Goal: Task Accomplishment & Management: Use online tool/utility

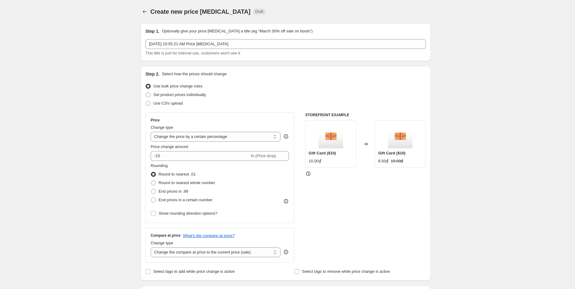
select select "percentage"
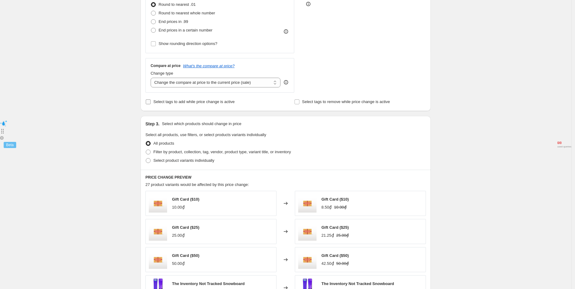
scroll to position [136, 0]
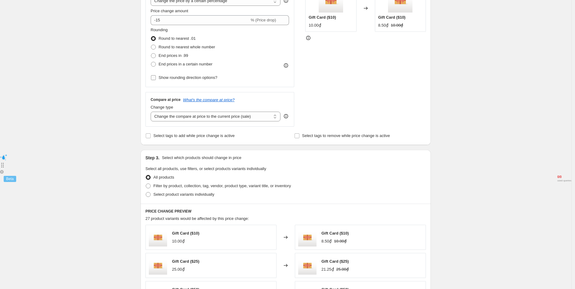
click at [165, 76] on span "Show rounding direction options?" at bounding box center [188, 77] width 59 height 5
click at [156, 76] on input "Show rounding direction options?" at bounding box center [153, 77] width 5 height 5
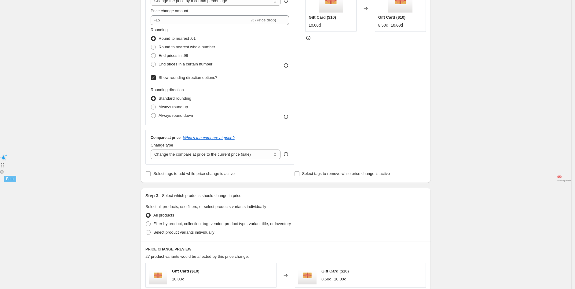
click at [164, 76] on span "Show rounding direction options?" at bounding box center [188, 77] width 59 height 5
click at [156, 76] on input "Show rounding direction options?" at bounding box center [153, 77] width 5 height 5
checkbox input "false"
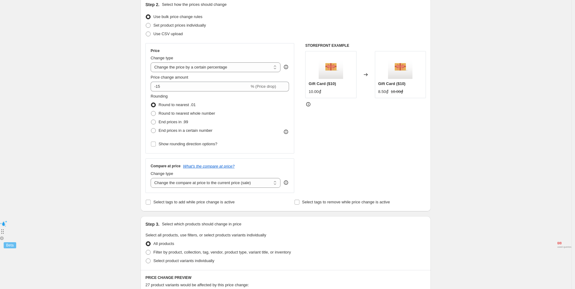
scroll to position [68, 0]
click at [191, 110] on label "Round to nearest .01" at bounding box center [173, 106] width 45 height 9
click at [151, 104] on input "Round to nearest .01" at bounding box center [151, 104] width 0 height 0
click at [188, 113] on span "Round to nearest whole number" at bounding box center [187, 114] width 57 height 5
click at [151, 113] on input "Round to nearest whole number" at bounding box center [151, 112] width 0 height 0
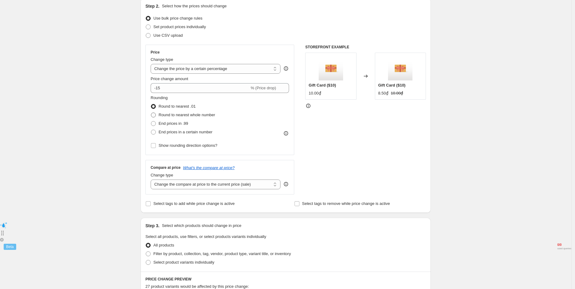
radio input "true"
click at [159, 121] on label "End prices in .99" at bounding box center [170, 123] width 38 height 9
click at [151, 121] on input "End prices in .99" at bounding box center [151, 121] width 0 height 0
radio input "true"
click at [156, 131] on span at bounding box center [153, 132] width 5 height 5
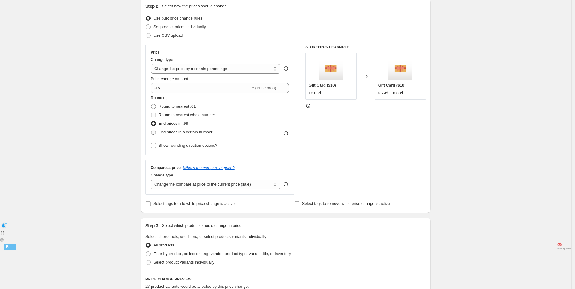
click at [151, 130] on input "End prices in a certain number" at bounding box center [151, 130] width 0 height 0
radio input "true"
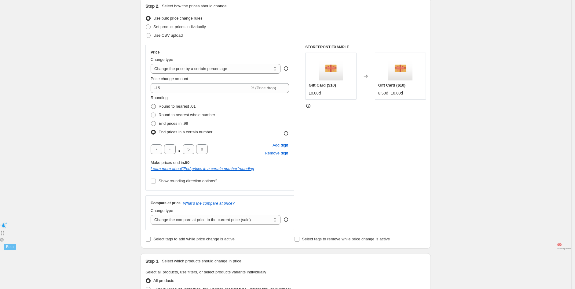
click at [155, 105] on span at bounding box center [153, 106] width 5 height 5
click at [151, 104] on input "Round to nearest .01" at bounding box center [151, 104] width 0 height 0
radio input "true"
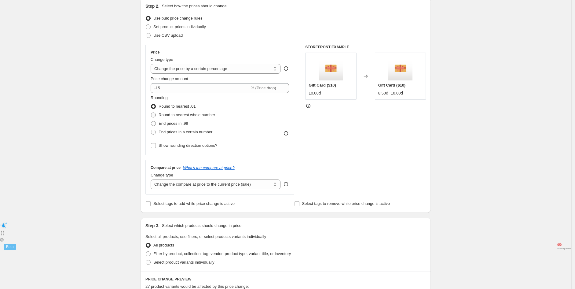
click at [155, 115] on span at bounding box center [153, 114] width 5 height 5
click at [151, 113] on input "Round to nearest whole number" at bounding box center [151, 112] width 0 height 0
radio input "true"
click at [155, 122] on span at bounding box center [153, 123] width 5 height 5
click at [151, 121] on input "End prices in .99" at bounding box center [151, 121] width 0 height 0
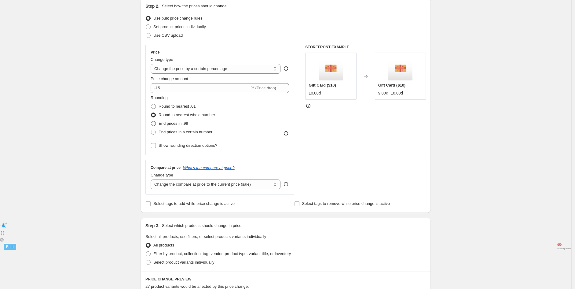
radio input "true"
click at [156, 130] on span at bounding box center [153, 132] width 5 height 5
click at [151, 130] on input "End prices in a certain number" at bounding box center [151, 130] width 0 height 0
radio input "true"
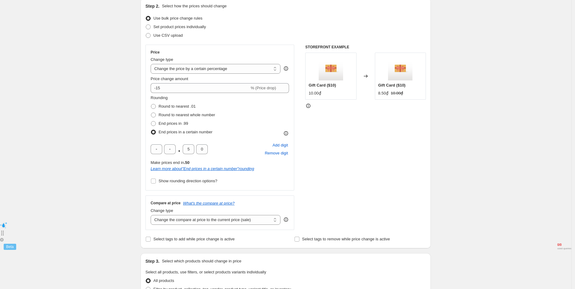
click at [156, 131] on span at bounding box center [153, 132] width 5 height 5
click at [151, 130] on input "End prices in a certain number" at bounding box center [151, 130] width 0 height 0
click at [155, 104] on span at bounding box center [153, 106] width 5 height 5
click at [151, 104] on input "Round to nearest .01" at bounding box center [151, 104] width 0 height 0
radio input "true"
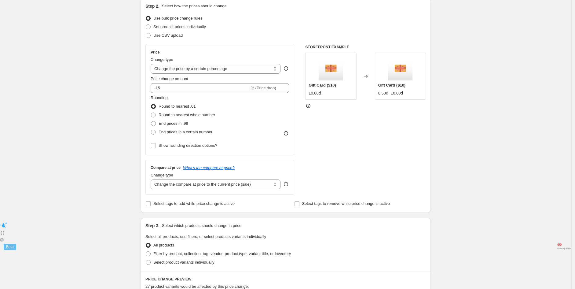
click at [170, 100] on fieldset "Rounding Round to nearest .01 Round to nearest whole number End prices in .99 E…" at bounding box center [183, 116] width 64 height 42
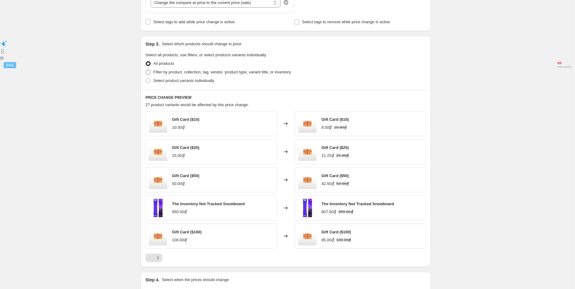
scroll to position [203, 0]
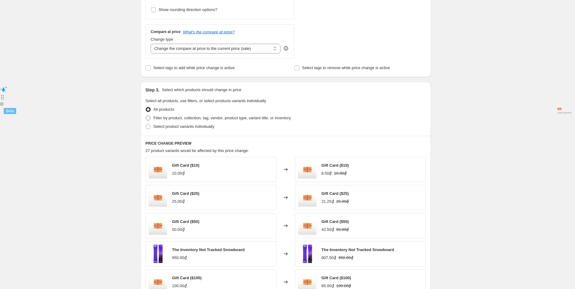
click at [150, 120] on span at bounding box center [148, 117] width 5 height 5
click at [146, 116] on input "Filter by product, collection, tag, vendor, product type, variant title, or inv…" at bounding box center [146, 115] width 0 height 0
radio input "true"
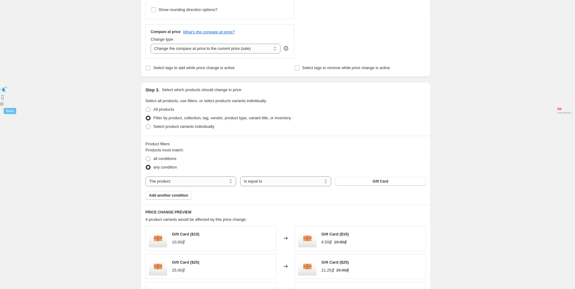
click at [147, 103] on span "Select all products, use filters, or select products variants individually" at bounding box center [205, 100] width 121 height 5
click at [148, 112] on span at bounding box center [147, 109] width 5 height 5
click at [146, 107] on input "All products" at bounding box center [146, 107] width 0 height 0
radio input "true"
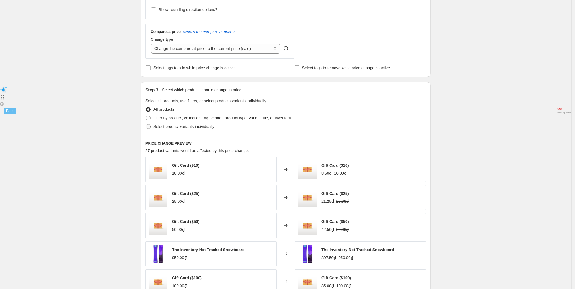
click at [153, 124] on label "Select product variants individually" at bounding box center [179, 126] width 69 height 9
click at [146, 124] on input "Select product variants individually" at bounding box center [146, 124] width 0 height 0
radio input "true"
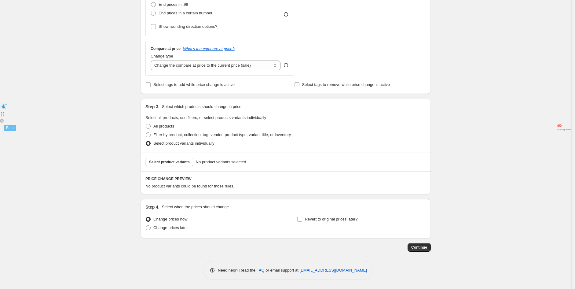
scroll to position [187, 0]
click at [159, 160] on span "Select product variants" at bounding box center [169, 161] width 41 height 5
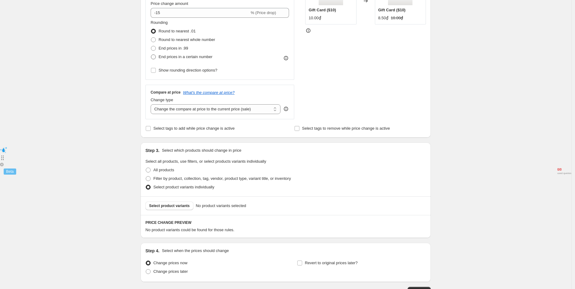
scroll to position [85, 0]
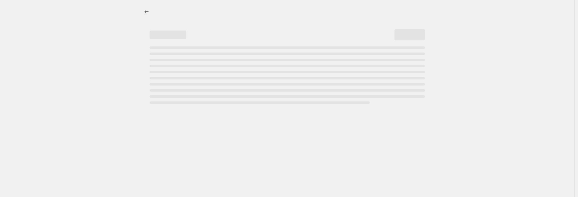
select select "percentage"
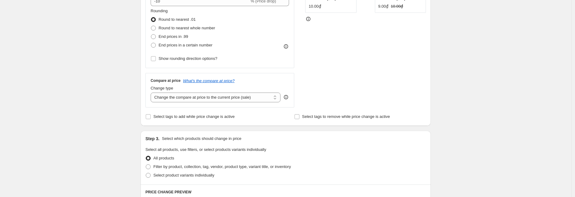
scroll to position [143, 0]
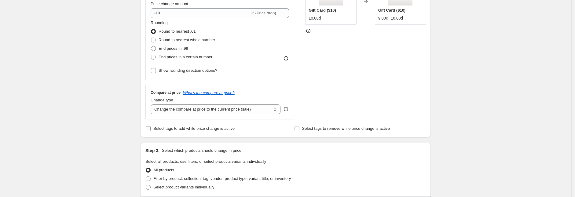
click at [149, 129] on input "Select tags to add while price change is active" at bounding box center [148, 128] width 5 height 5
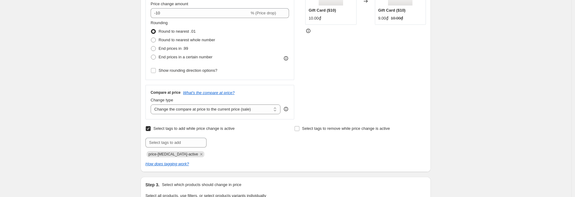
click at [149, 129] on input "Select tags to add while price change is active" at bounding box center [148, 128] width 5 height 5
checkbox input "false"
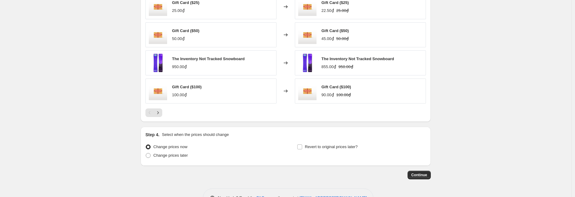
scroll to position [414, 0]
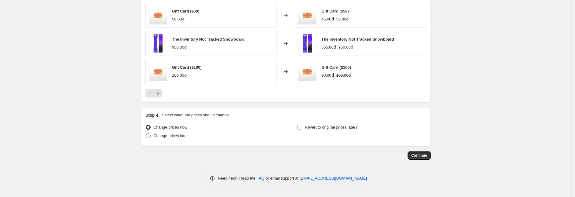
click at [155, 137] on span "Change prices later" at bounding box center [170, 135] width 35 height 5
click at [146, 134] on input "Change prices later" at bounding box center [146, 133] width 0 height 0
radio input "true"
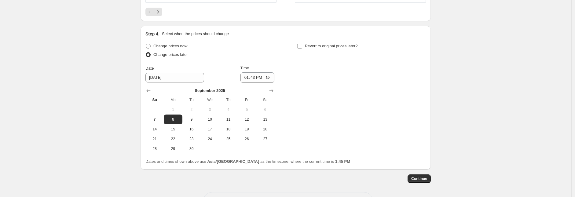
scroll to position [484, 0]
